Goal: Information Seeking & Learning: Learn about a topic

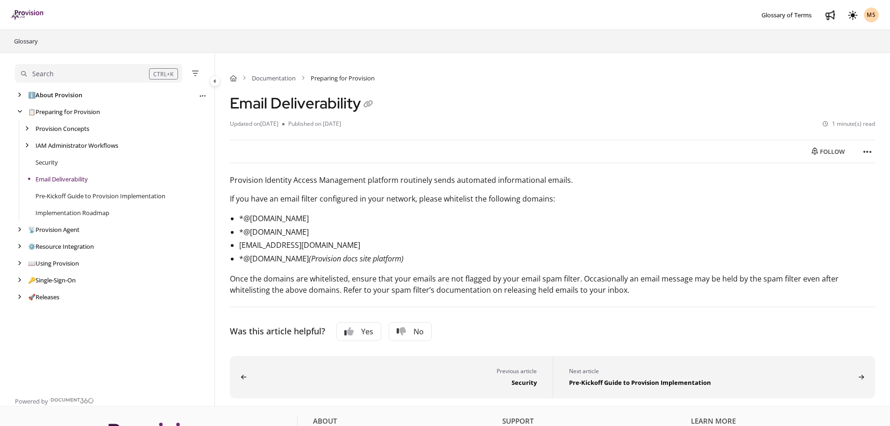
click at [58, 97] on link "ℹ️ About Provision" at bounding box center [55, 94] width 54 height 9
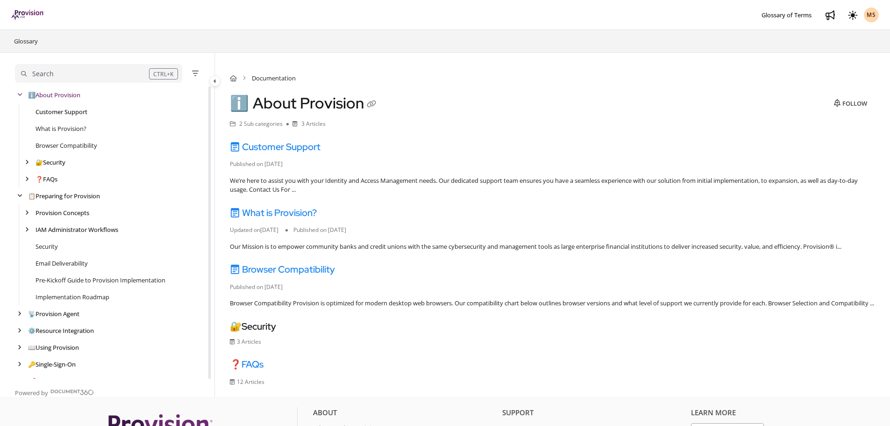
click at [62, 115] on link "Customer Support" at bounding box center [62, 111] width 52 height 9
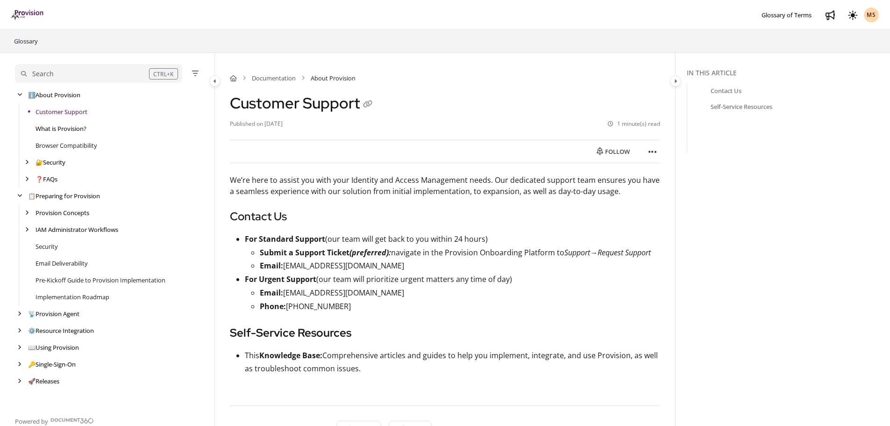
click at [65, 125] on link "What is Provision?" at bounding box center [61, 128] width 51 height 9
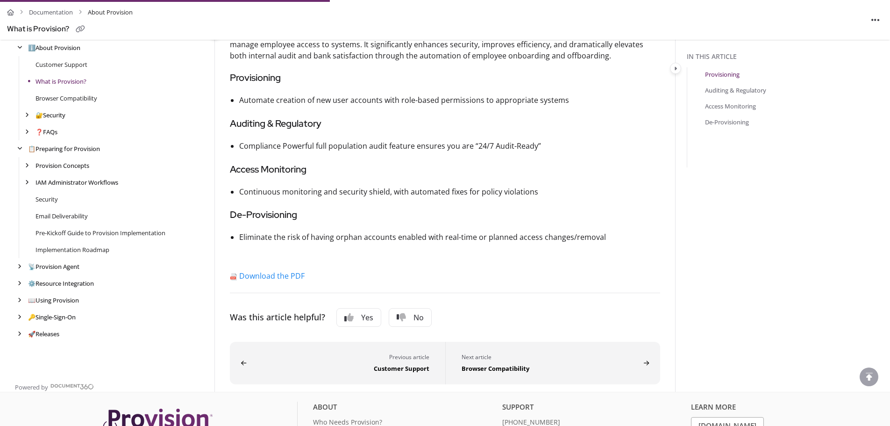
scroll to position [35, 0]
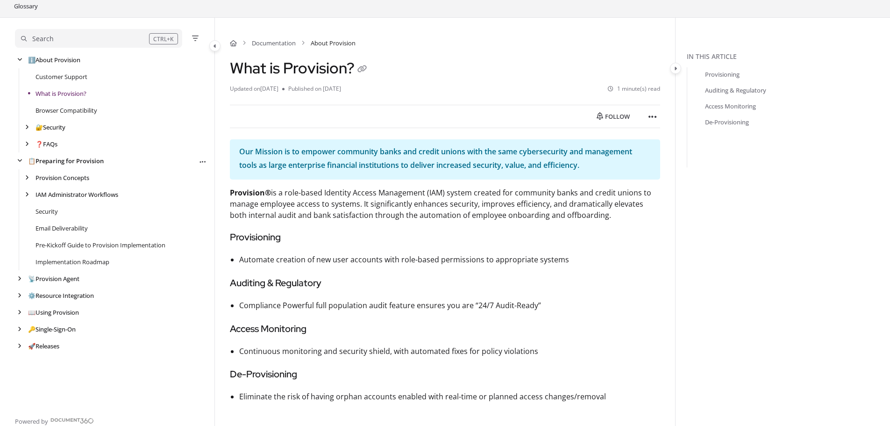
click at [48, 161] on link "📋 Preparing for Provision" at bounding box center [66, 160] width 76 height 9
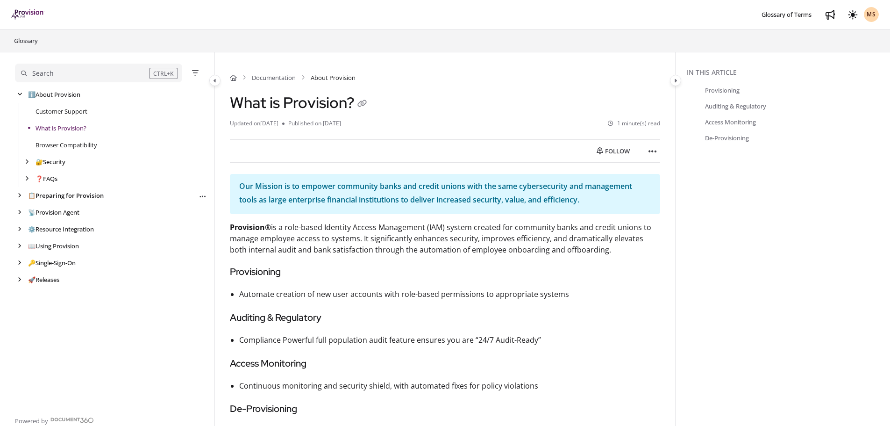
scroll to position [0, 0]
click at [49, 196] on link "📋 Preparing for Provision" at bounding box center [66, 195] width 76 height 9
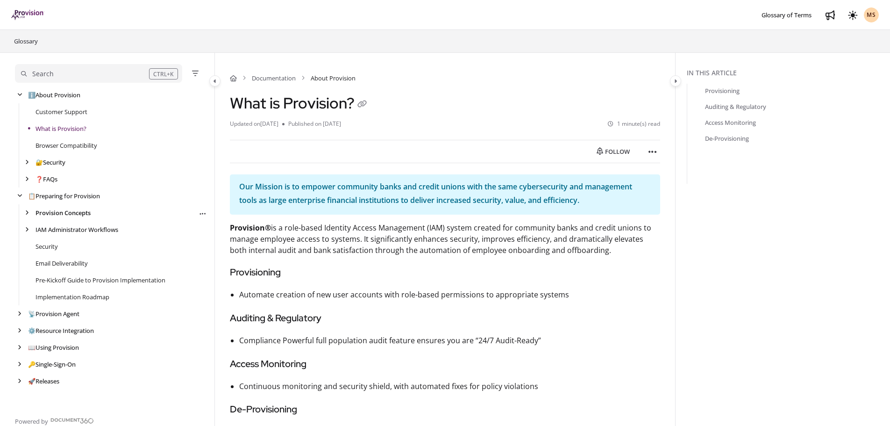
click at [49, 212] on link "Provision Concepts" at bounding box center [63, 212] width 55 height 9
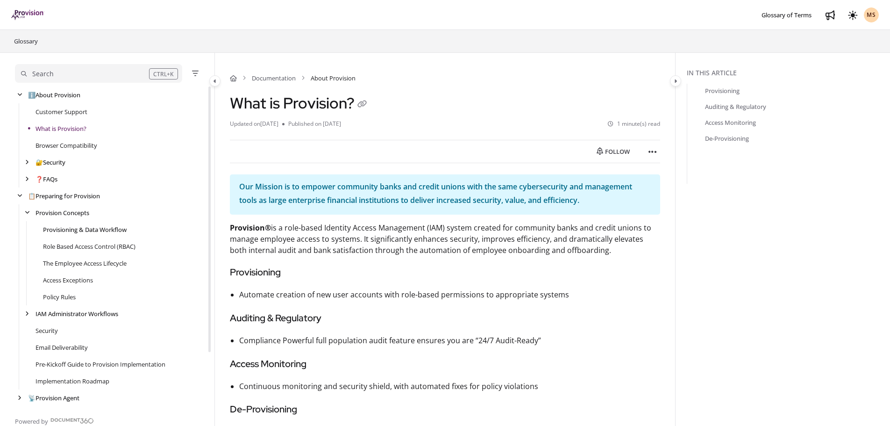
click at [47, 231] on link "Provisioning & Data Workflow" at bounding box center [85, 229] width 84 height 9
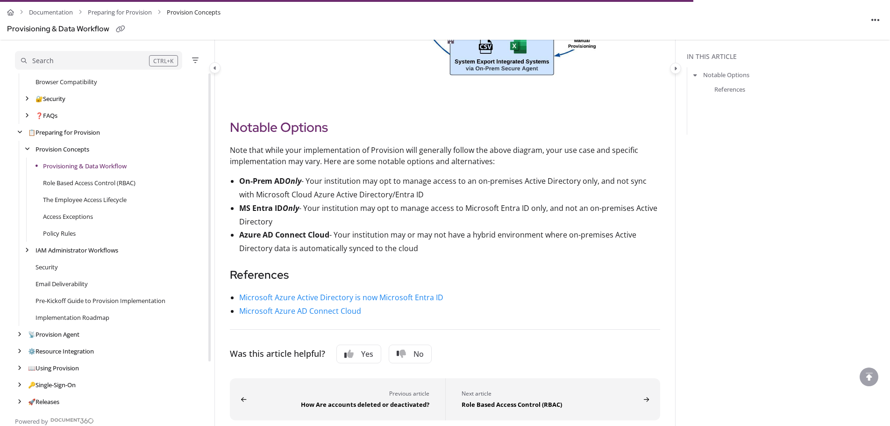
scroll to position [617, 0]
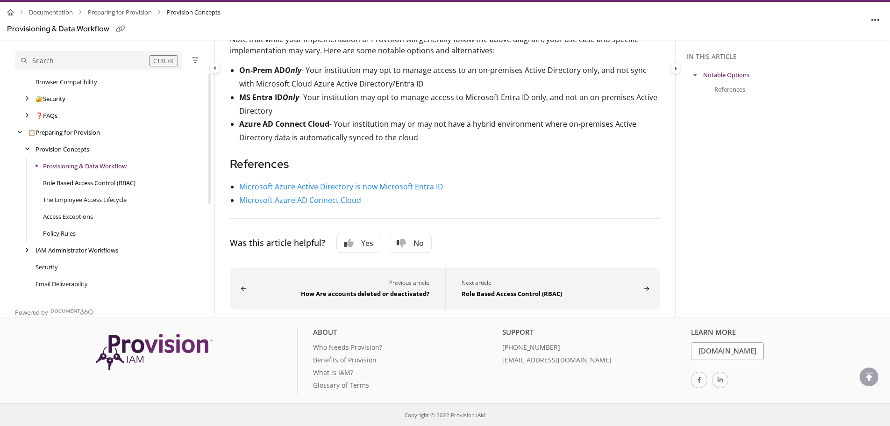
click at [95, 182] on link "Role Based Access Control (RBAC)" at bounding box center [89, 182] width 93 height 9
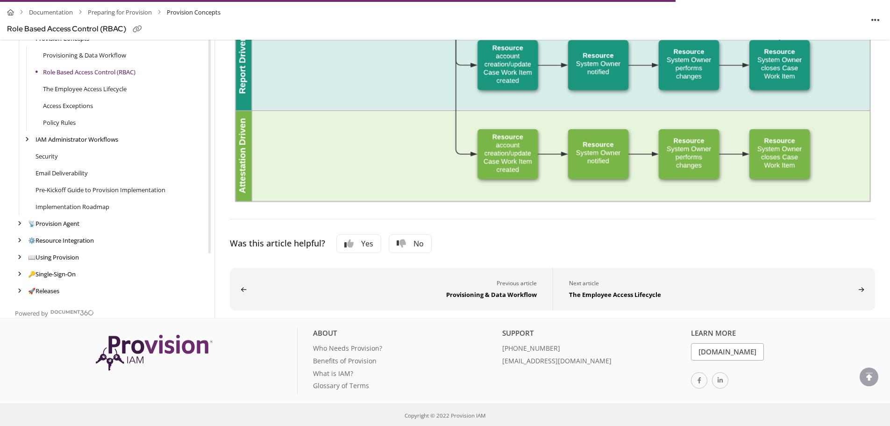
scroll to position [67, 0]
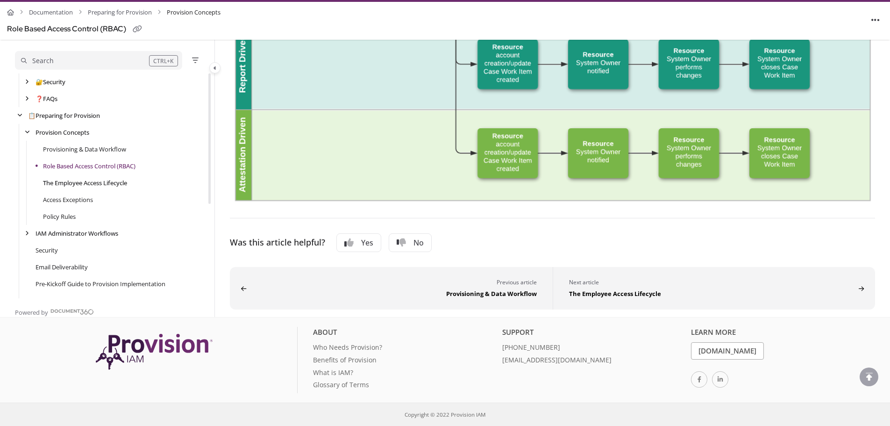
click at [65, 183] on link "The Employee Access Lifecycle" at bounding box center [85, 182] width 84 height 9
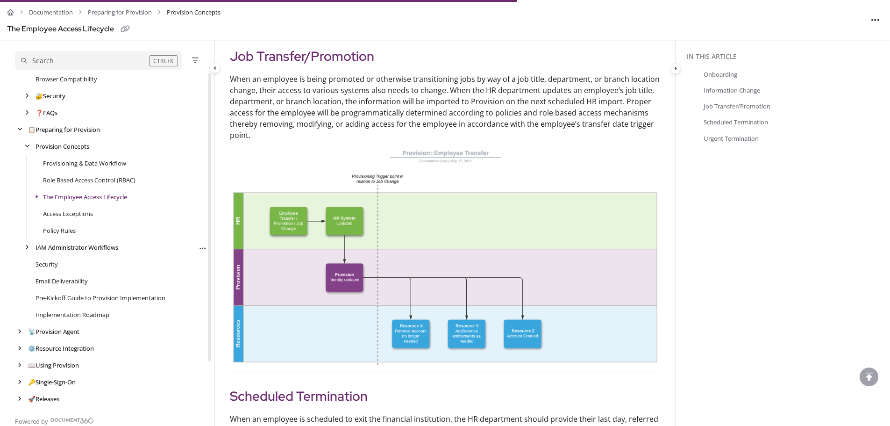
scroll to position [888, 0]
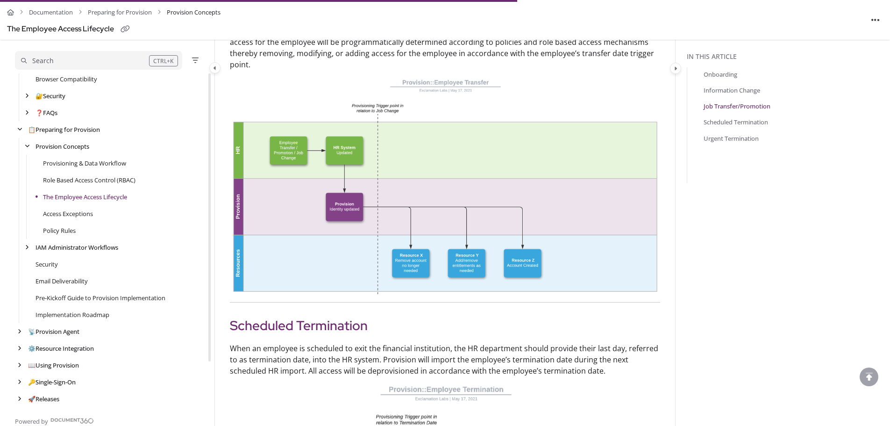
click at [74, 196] on link "The Employee Access Lifecycle" at bounding box center [85, 196] width 84 height 9
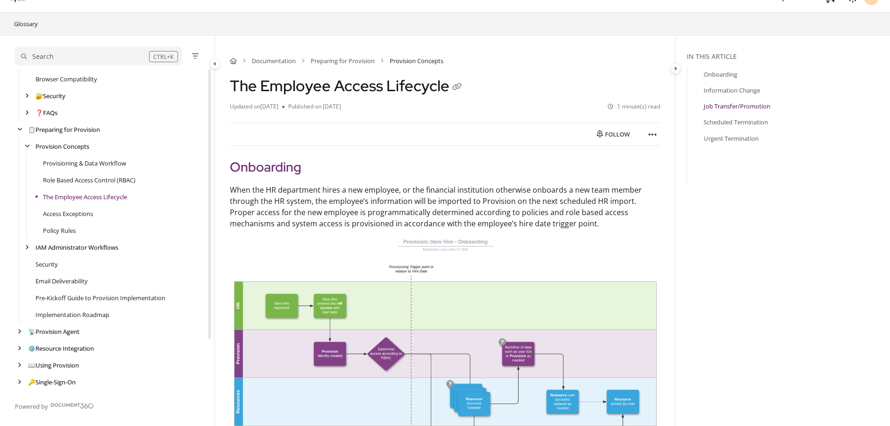
scroll to position [1, 0]
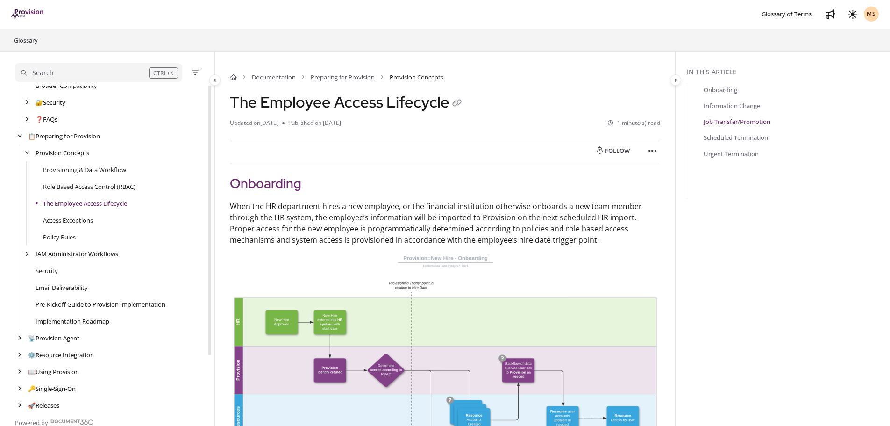
click at [58, 212] on div "ℹ️ About Provision Use ↑/↓ to navigate Follow category Export PDF Customer Supp…" at bounding box center [113, 220] width 196 height 387
click at [60, 216] on link "Access Exceptions" at bounding box center [68, 220] width 50 height 9
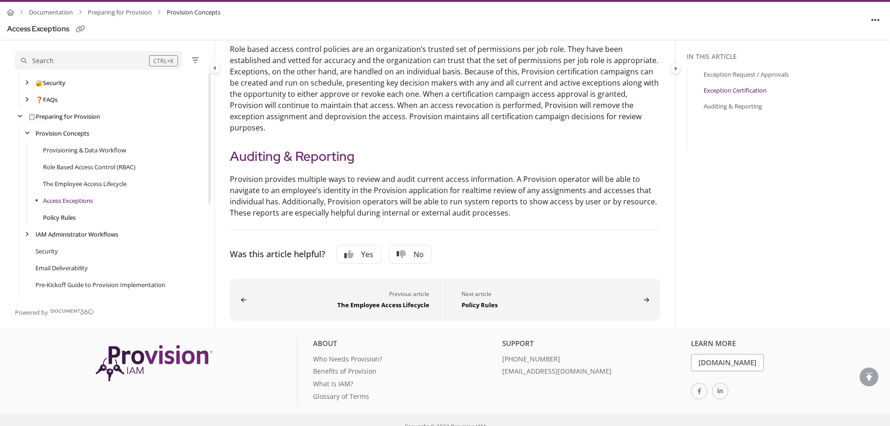
click at [67, 222] on link "Policy Rules" at bounding box center [59, 217] width 33 height 9
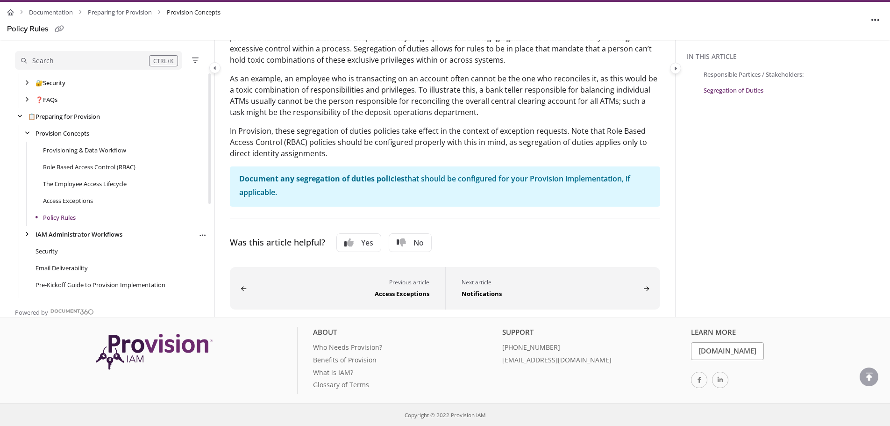
click at [81, 234] on link "IAM Administrator Workflows" at bounding box center [79, 234] width 87 height 9
click at [64, 251] on link "Notifications" at bounding box center [61, 250] width 36 height 9
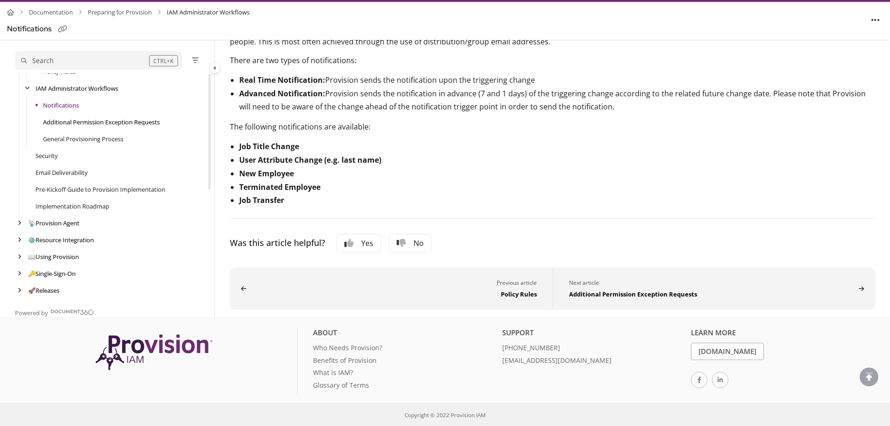
click at [96, 123] on link "Additional Permission Exception Requests" at bounding box center [101, 121] width 117 height 9
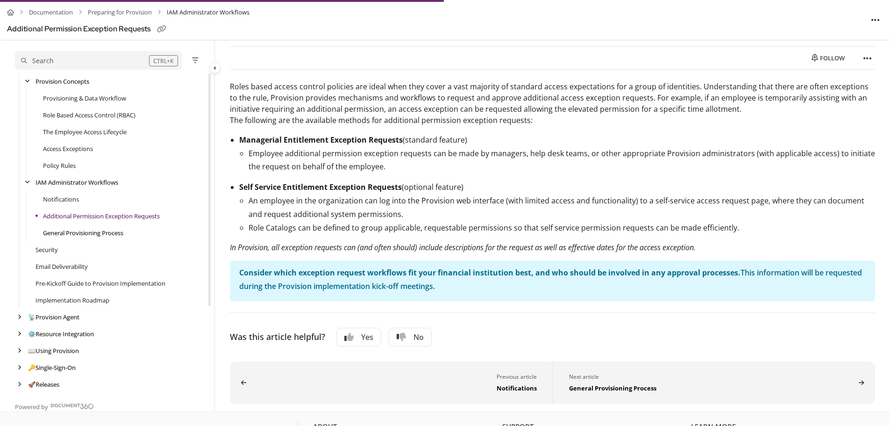
click at [91, 232] on link "General Provisioning Process" at bounding box center [83, 232] width 80 height 9
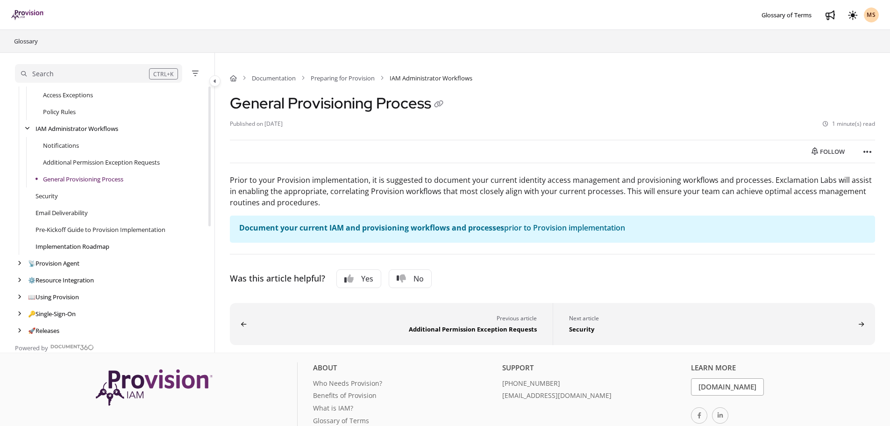
click at [70, 242] on link "Implementation Roadmap" at bounding box center [73, 246] width 74 height 9
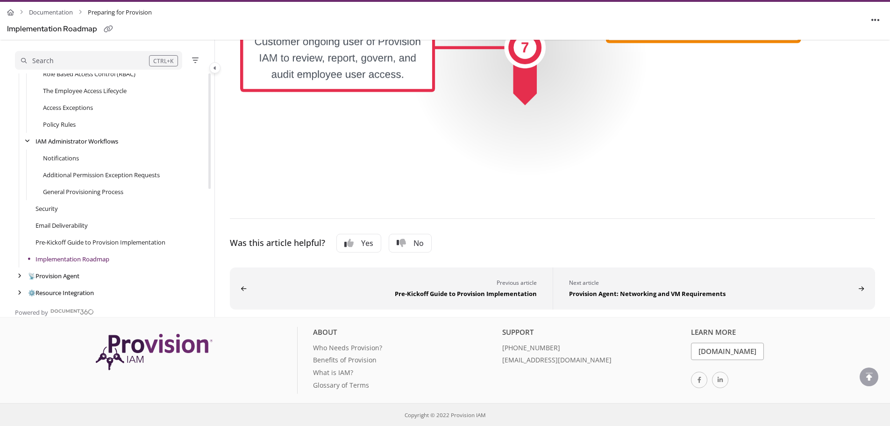
scroll to position [213, 0]
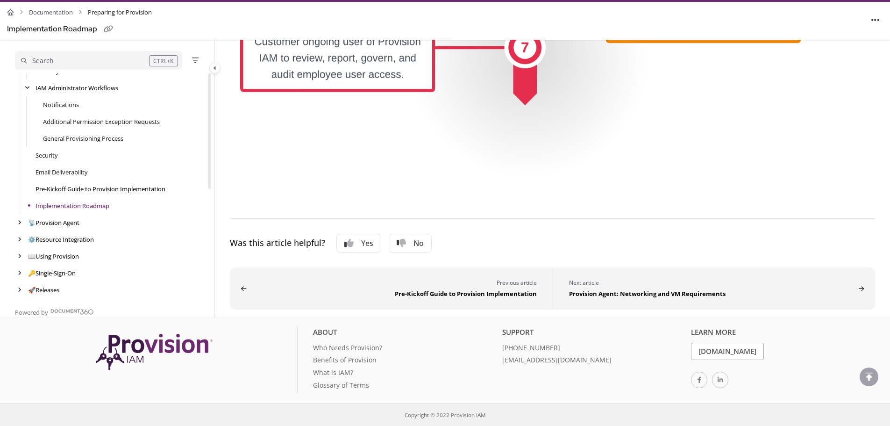
click at [60, 187] on link "Pre-Kickoff Guide to Provision Implementation" at bounding box center [101, 188] width 130 height 9
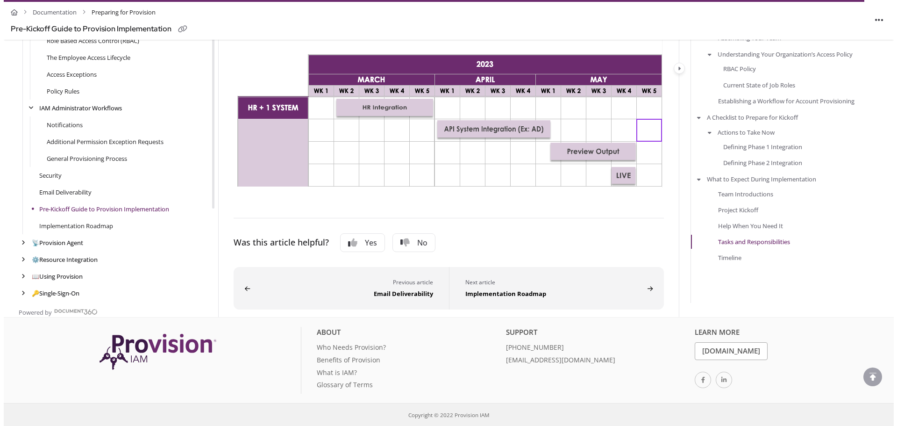
scroll to position [2618, 0]
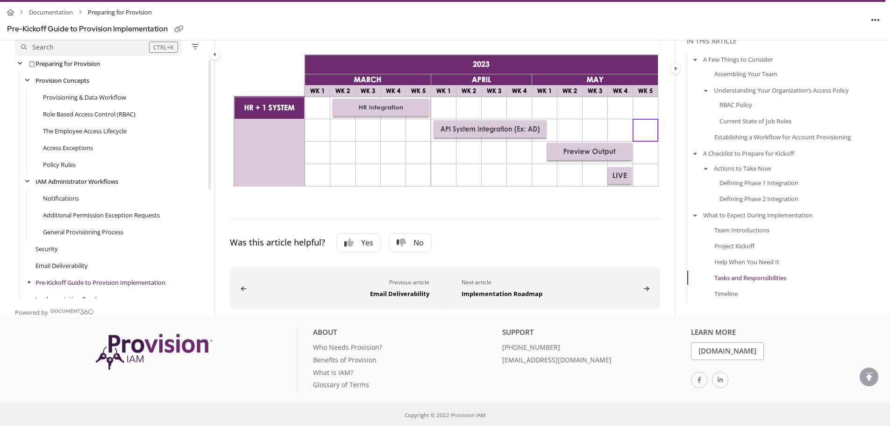
click at [416, 187] on img at bounding box center [445, 104] width 428 height 167
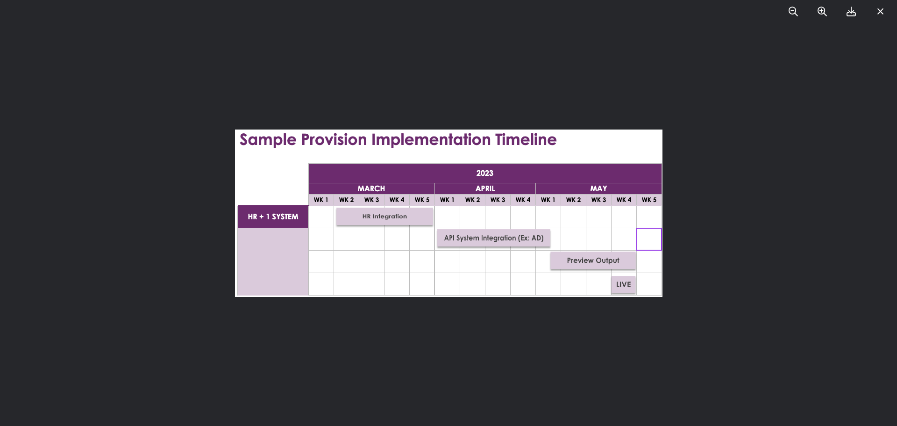
click at [677, 225] on div at bounding box center [448, 220] width 897 height 15
click at [313, 313] on div at bounding box center [448, 213] width 897 height 426
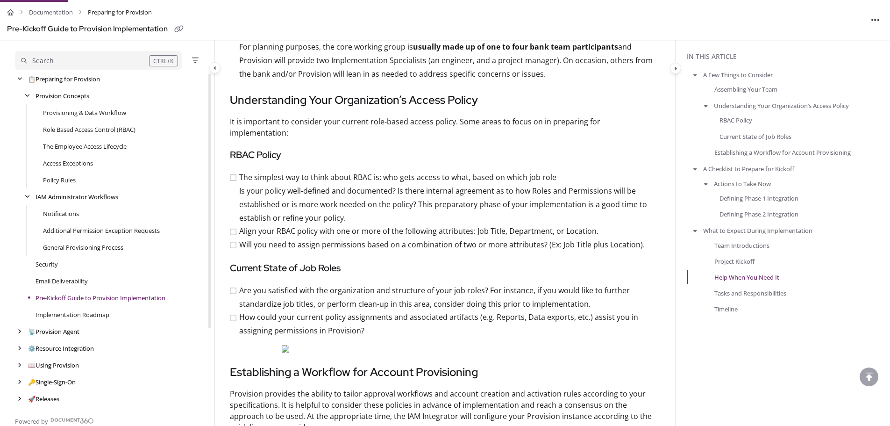
scroll to position [201, 0]
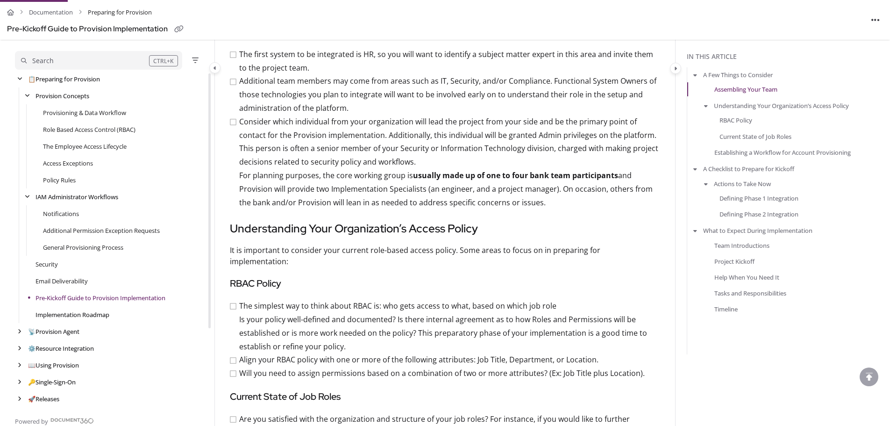
click at [82, 314] on link "Implementation Roadmap" at bounding box center [73, 314] width 74 height 9
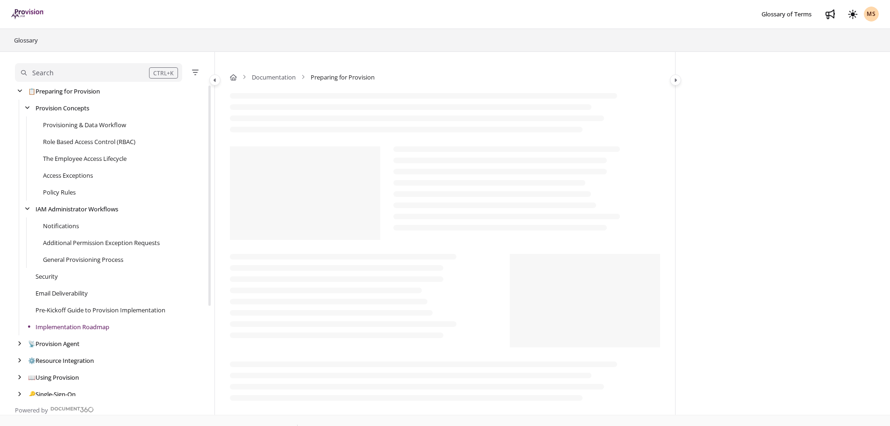
scroll to position [191, 0]
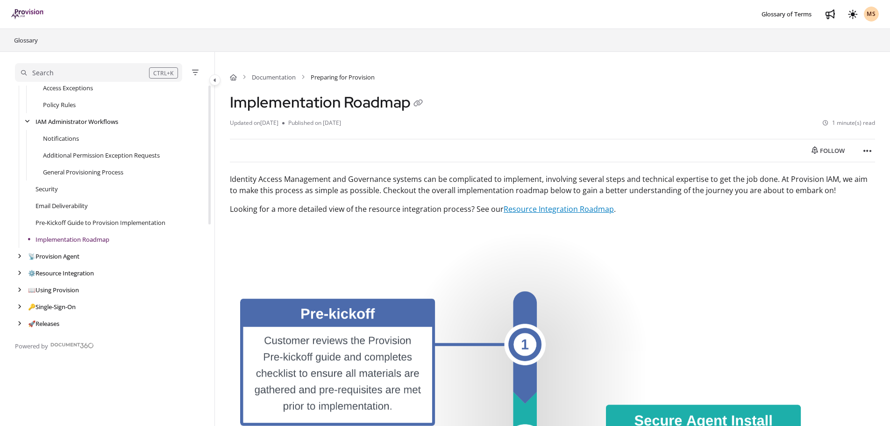
click at [560, 210] on link "Resource Integration Roadmap" at bounding box center [559, 209] width 110 height 10
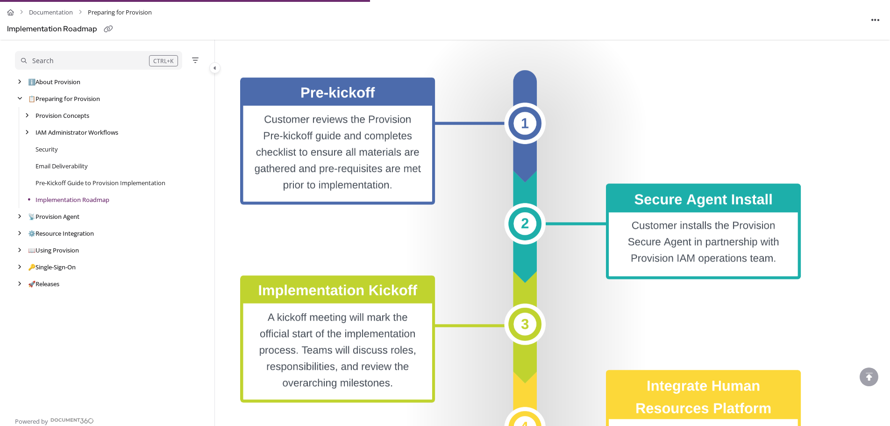
scroll to position [94, 0]
